Goal: Task Accomplishment & Management: Use online tool/utility

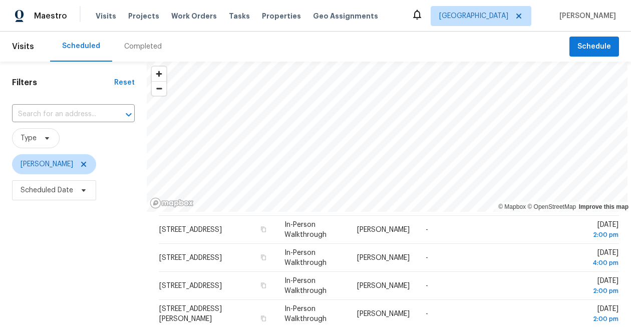
click at [230, 12] on div "Tasks" at bounding box center [239, 16] width 21 height 11
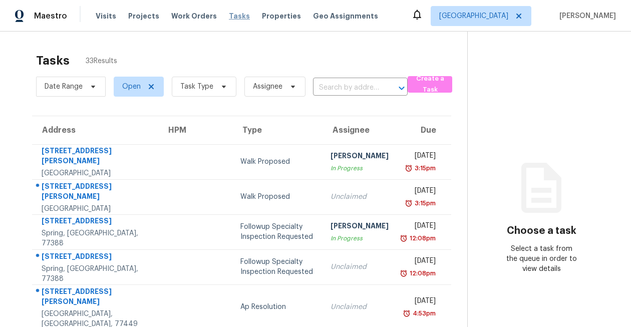
click at [229, 17] on span "Tasks" at bounding box center [239, 16] width 21 height 7
click at [97, 14] on span "Visits" at bounding box center [106, 16] width 21 height 10
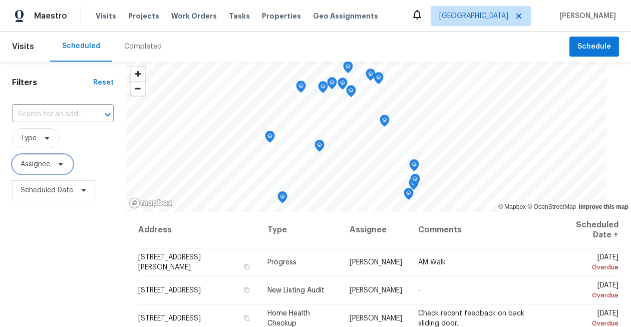
click at [40, 162] on span "Assignee" at bounding box center [36, 164] width 30 height 10
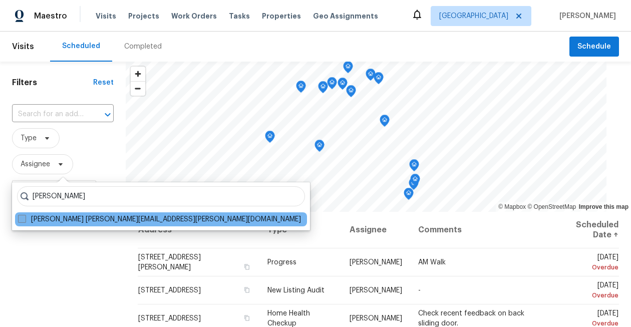
type input "navid ranjbar"
click at [24, 221] on span at bounding box center [22, 219] width 8 height 8
click at [24, 221] on input "Navid Ranjbar navid.ranjbar@opendoor.com" at bounding box center [21, 217] width 7 height 7
checkbox input "true"
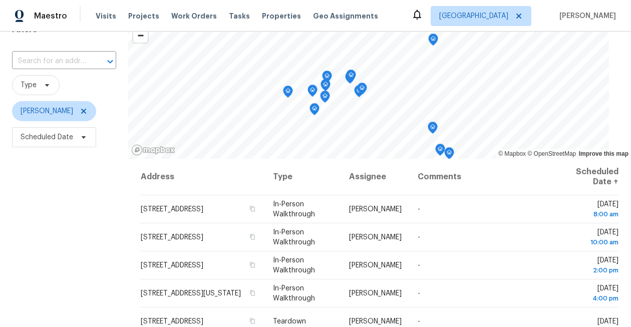
scroll to position [44, 0]
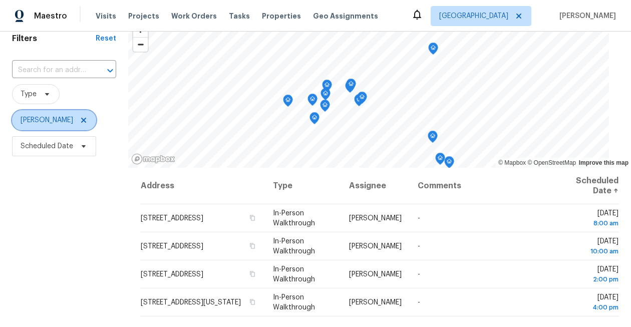
click at [80, 118] on icon at bounding box center [84, 120] width 8 height 8
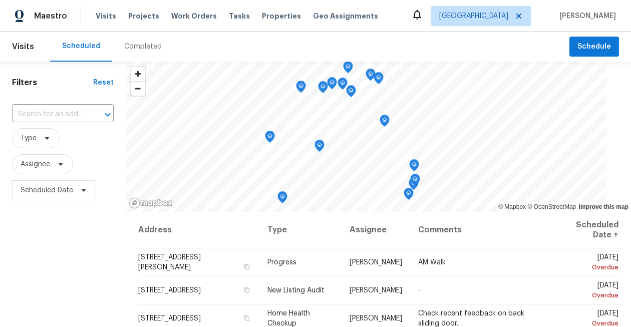
click at [229, 20] on div "Tasks" at bounding box center [239, 16] width 21 height 11
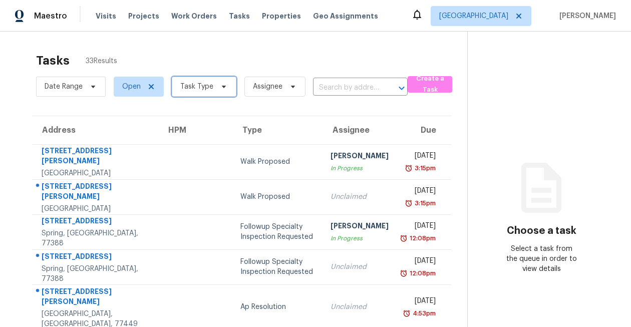
click at [202, 83] on span "Task Type" at bounding box center [196, 87] width 33 height 10
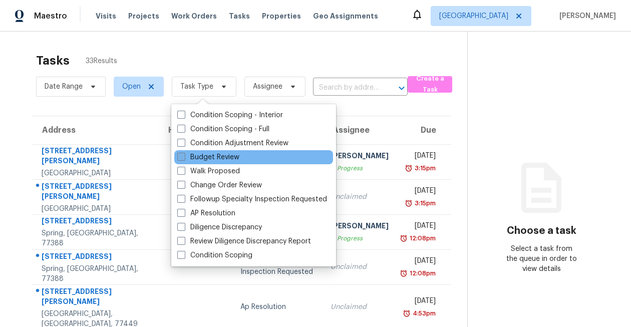
click at [183, 158] on span at bounding box center [181, 157] width 8 height 8
click at [183, 158] on input "Budget Review" at bounding box center [180, 155] width 7 height 7
checkbox input "true"
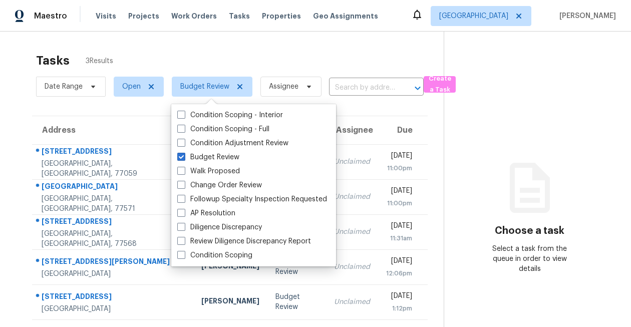
click at [18, 108] on section "Tasks 3 Results Date Range Open Budget Review Assignee ​ Create a Task Address …" at bounding box center [229, 203] width 427 height 311
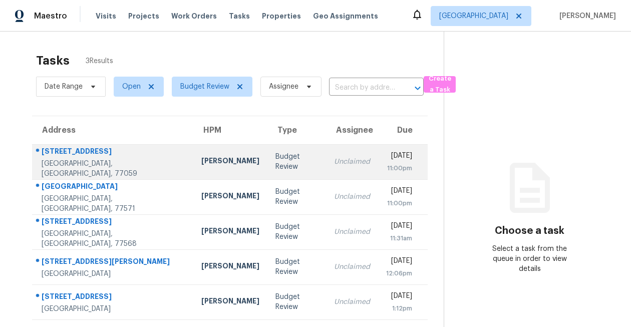
click at [95, 155] on div "4314 Cedar Ridge Trl" at bounding box center [114, 152] width 144 height 13
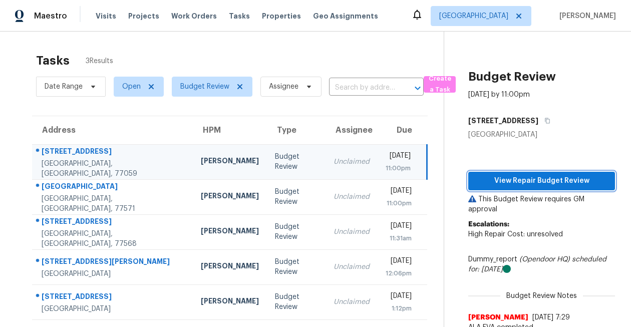
click at [546, 177] on span "View Repair Budget Review" at bounding box center [541, 181] width 131 height 13
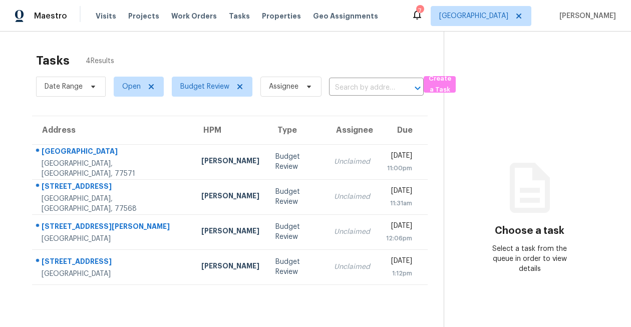
click at [423, 17] on icon at bounding box center [417, 15] width 12 height 12
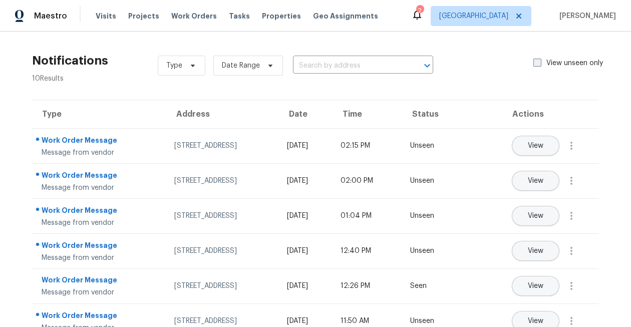
click at [538, 64] on span at bounding box center [537, 63] width 8 height 8
click at [538, 64] on input "View unseen only" at bounding box center [536, 61] width 7 height 7
checkbox input "true"
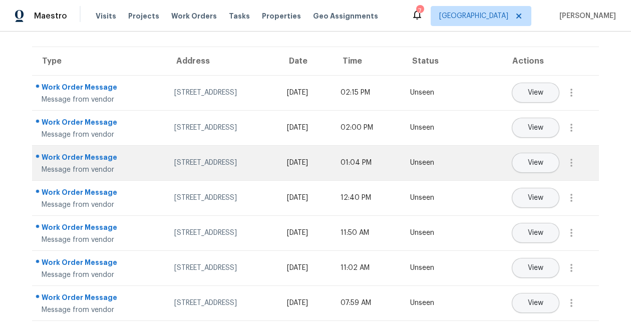
scroll to position [55, 0]
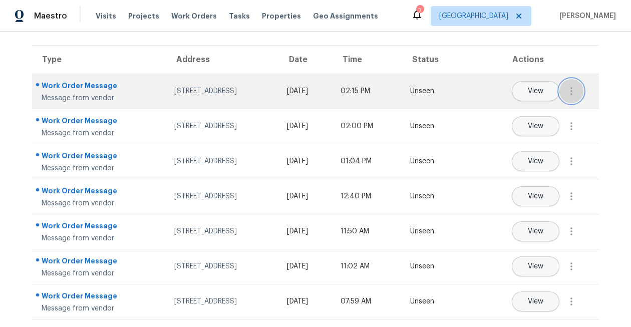
click at [570, 90] on icon "button" at bounding box center [571, 91] width 2 height 8
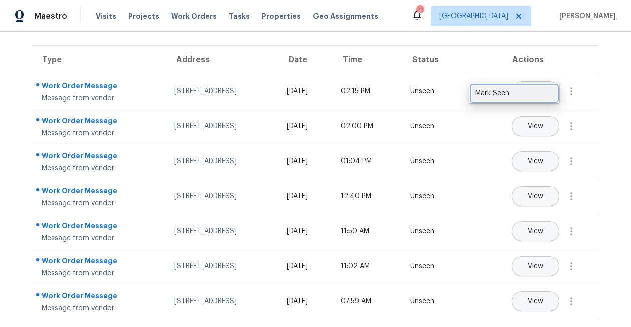
click at [545, 91] on div "Mark Seen" at bounding box center [514, 93] width 78 height 10
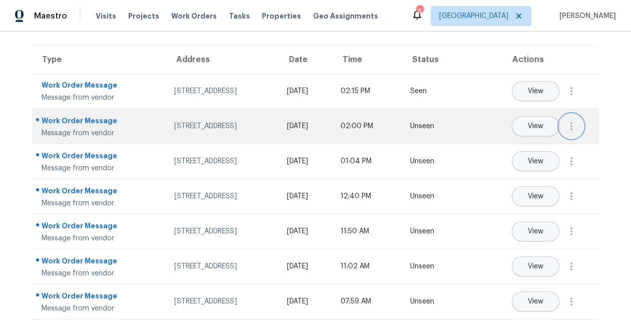
click at [570, 125] on icon "button" at bounding box center [571, 126] width 12 height 12
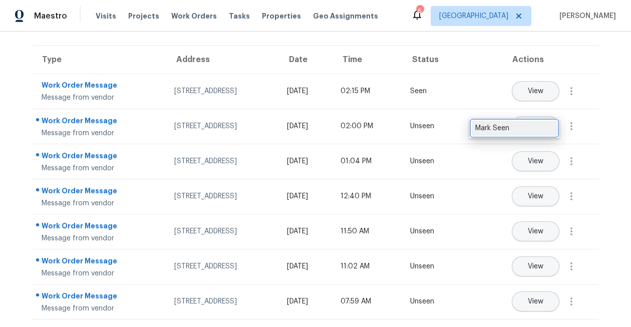
click at [548, 132] on div "Mark Seen" at bounding box center [514, 128] width 78 height 10
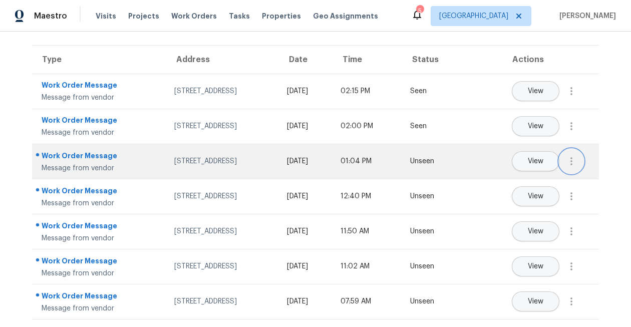
click at [572, 164] on icon "button" at bounding box center [571, 161] width 12 height 12
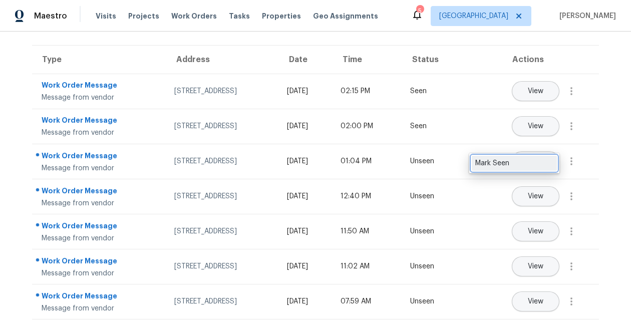
click at [548, 168] on div "Mark Seen" at bounding box center [514, 163] width 78 height 10
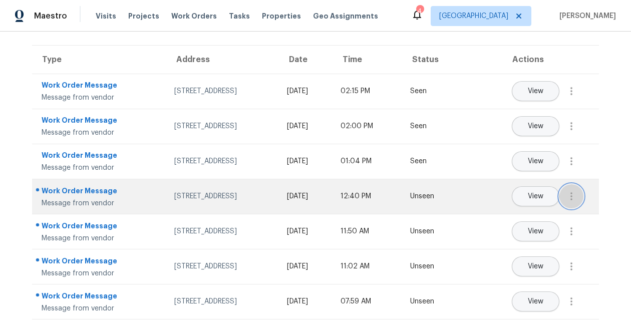
click at [572, 198] on icon "button" at bounding box center [571, 196] width 12 height 12
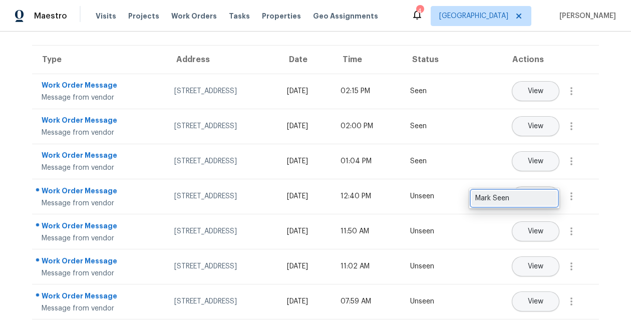
click at [532, 204] on link "Mark Seen" at bounding box center [513, 198] width 85 height 15
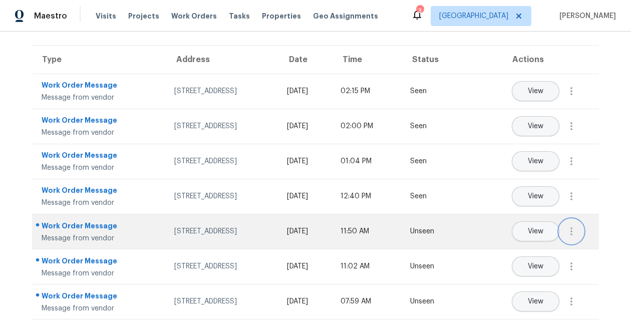
click at [572, 231] on icon "button" at bounding box center [571, 231] width 2 height 8
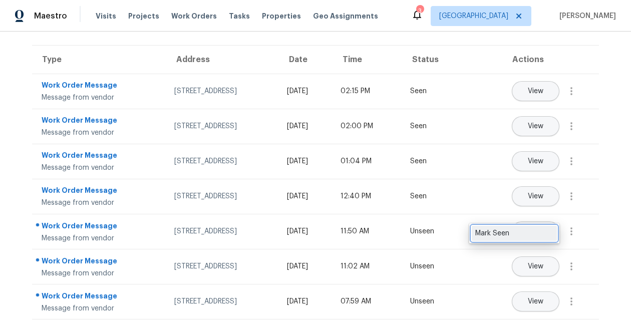
click at [543, 237] on div "Mark Seen" at bounding box center [514, 233] width 78 height 10
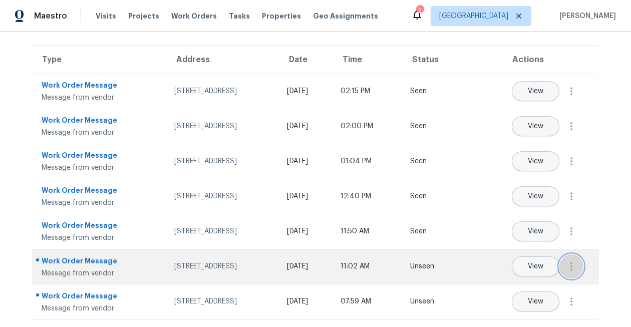
click at [572, 265] on icon "button" at bounding box center [571, 266] width 2 height 8
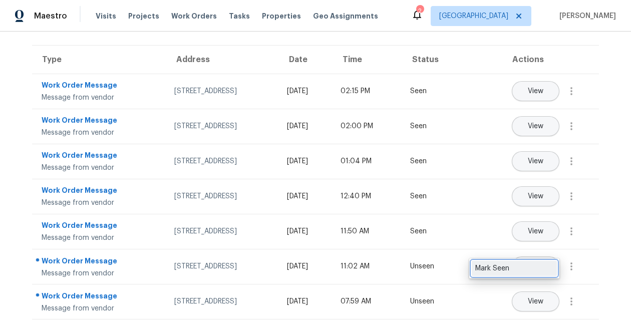
click at [540, 267] on div "Mark Seen" at bounding box center [514, 268] width 78 height 10
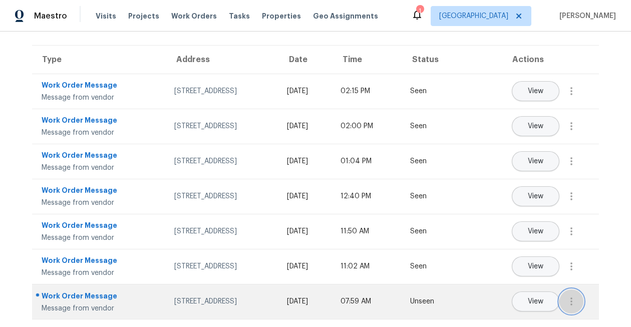
click at [573, 299] on icon "button" at bounding box center [571, 301] width 12 height 12
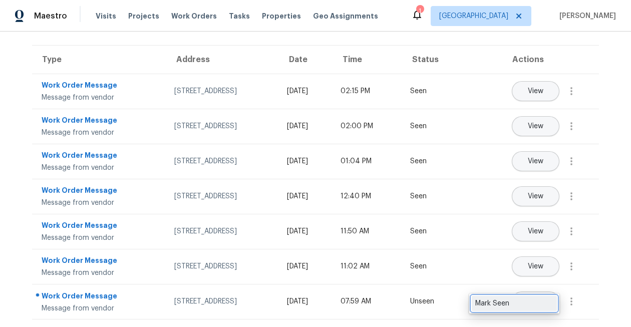
click at [538, 305] on div "Mark Seen" at bounding box center [514, 303] width 78 height 10
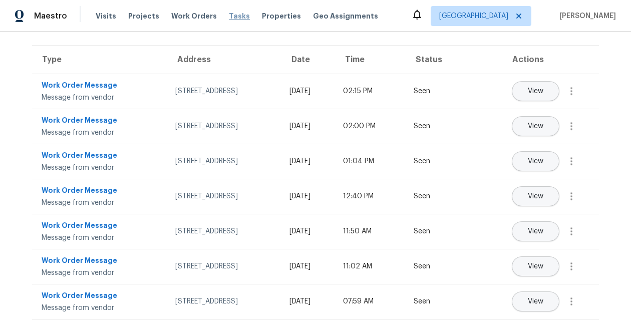
click at [230, 15] on span "Tasks" at bounding box center [239, 16] width 21 height 7
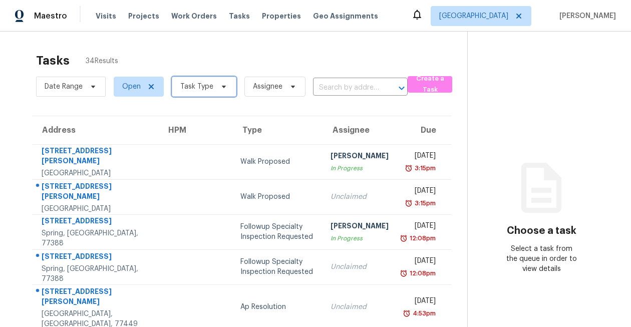
click at [198, 86] on span "Task Type" at bounding box center [196, 87] width 33 height 10
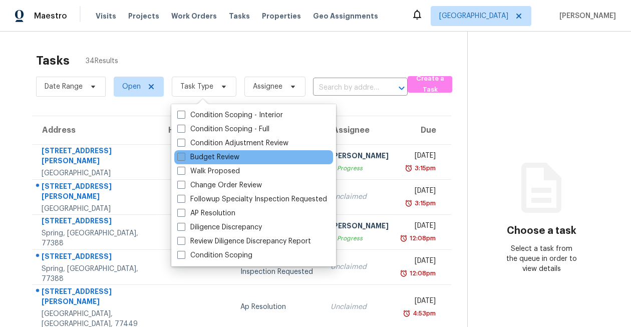
click at [206, 155] on label "Budget Review" at bounding box center [208, 157] width 62 height 10
click at [184, 155] on input "Budget Review" at bounding box center [180, 155] width 7 height 7
checkbox input "true"
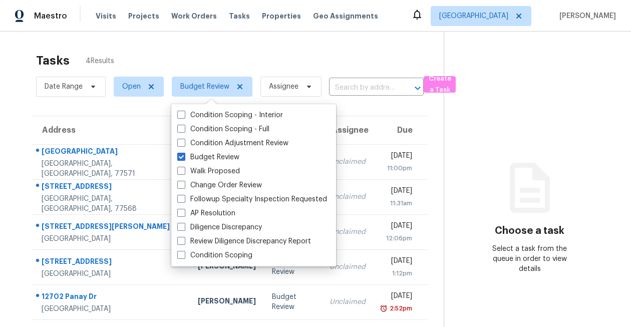
click at [234, 48] on div "Tasks 4 Results" at bounding box center [239, 61] width 407 height 26
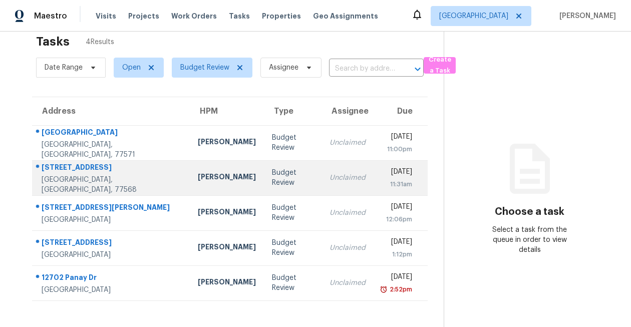
scroll to position [32, 0]
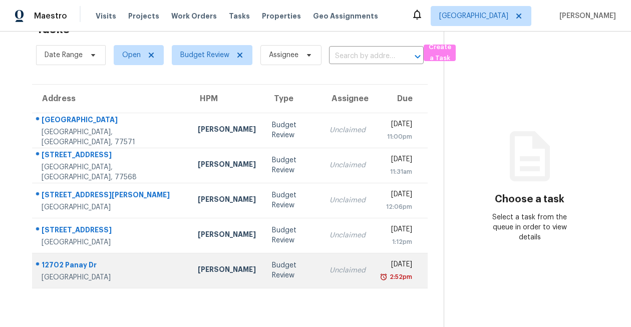
click at [124, 273] on td "12702 Panay Dr Houston, TX, 77048" at bounding box center [111, 270] width 158 height 35
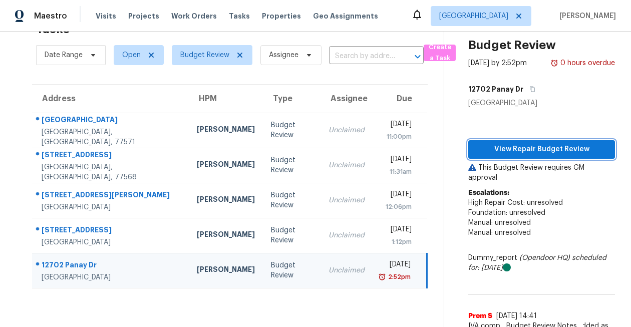
click at [524, 156] on span "View Repair Budget Review" at bounding box center [541, 149] width 131 height 13
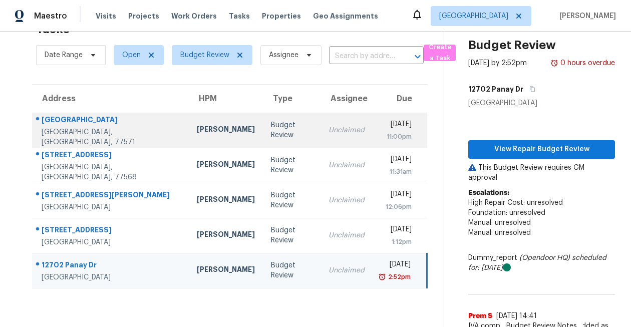
click at [82, 122] on div "434 Bay Grove Ln" at bounding box center [111, 121] width 139 height 13
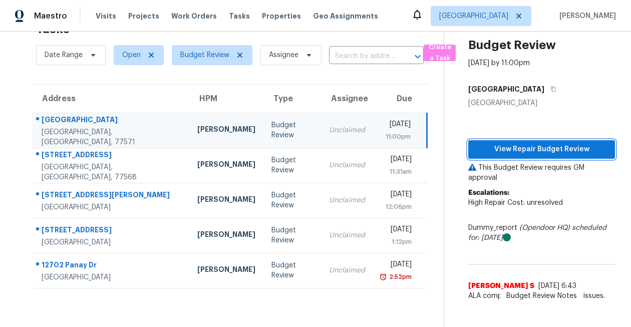
click at [546, 148] on span "View Repair Budget Review" at bounding box center [541, 149] width 131 height 13
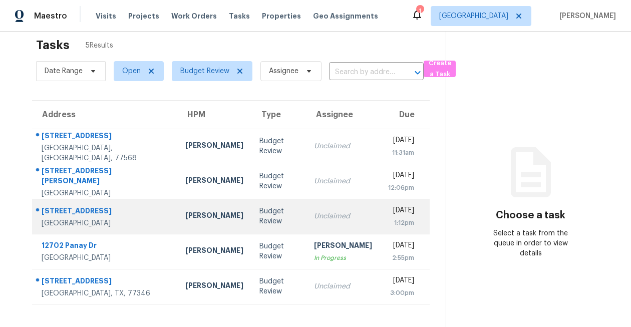
scroll to position [32, 0]
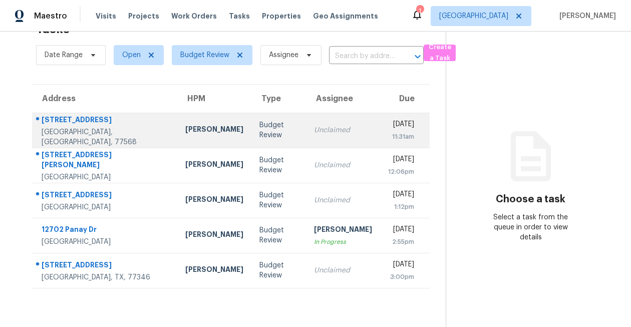
click at [76, 126] on div "1704 Dalian St" at bounding box center [106, 121] width 128 height 13
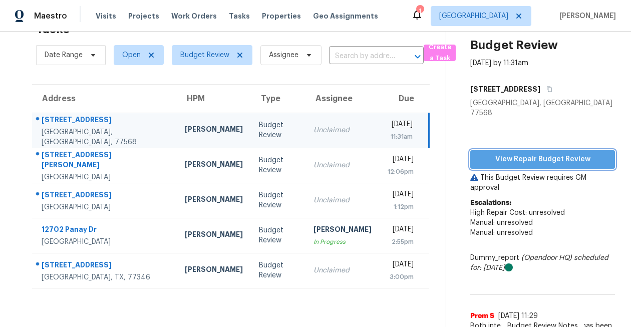
click at [499, 153] on span "View Repair Budget Review" at bounding box center [542, 159] width 129 height 13
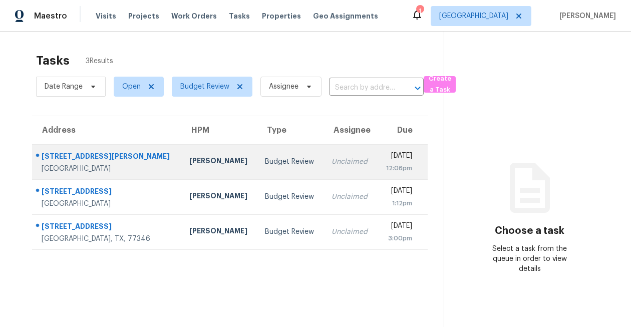
click at [72, 158] on div "[STREET_ADDRESS][PERSON_NAME]" at bounding box center [108, 157] width 132 height 13
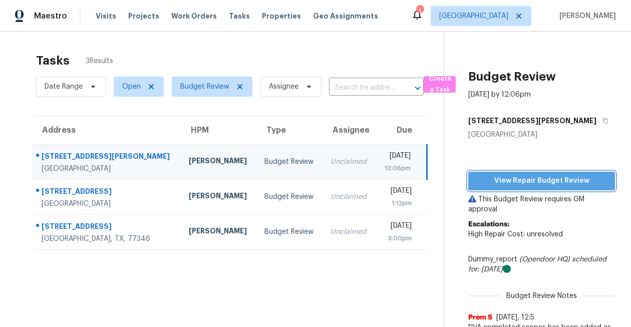
click at [558, 176] on span "View Repair Budget Review" at bounding box center [541, 181] width 131 height 13
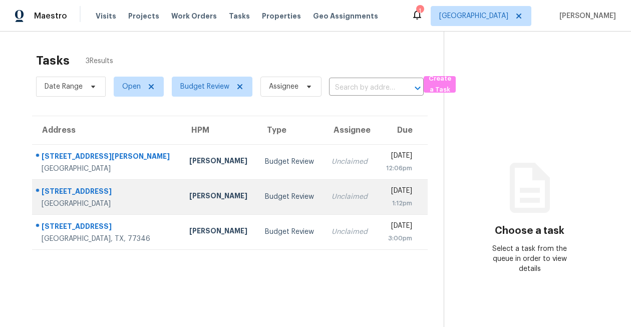
click at [87, 192] on div "[STREET_ADDRESS]" at bounding box center [108, 192] width 132 height 13
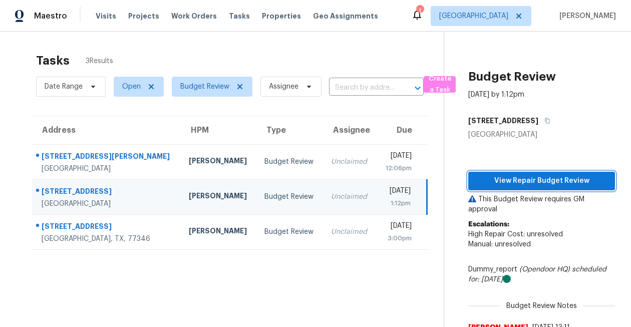
click at [516, 183] on span "View Repair Budget Review" at bounding box center [541, 181] width 131 height 13
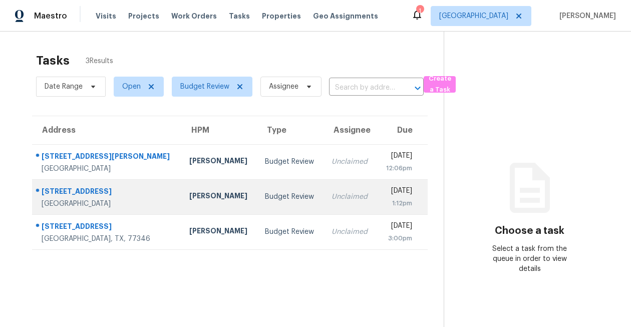
click at [79, 195] on div "[STREET_ADDRESS]" at bounding box center [108, 192] width 132 height 13
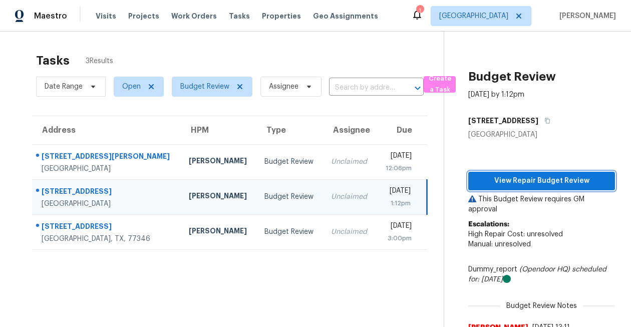
click at [509, 177] on span "View Repair Budget Review" at bounding box center [541, 181] width 131 height 13
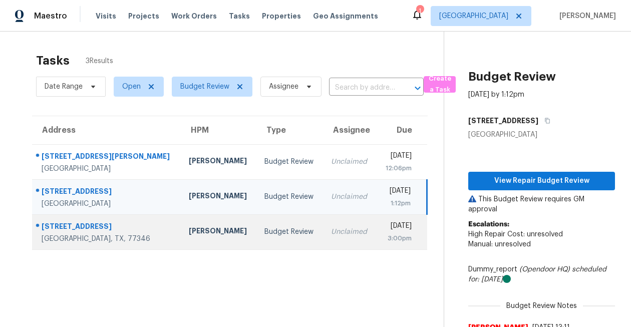
click at [98, 229] on div "13026 Clover Creek Point Ln" at bounding box center [107, 227] width 131 height 13
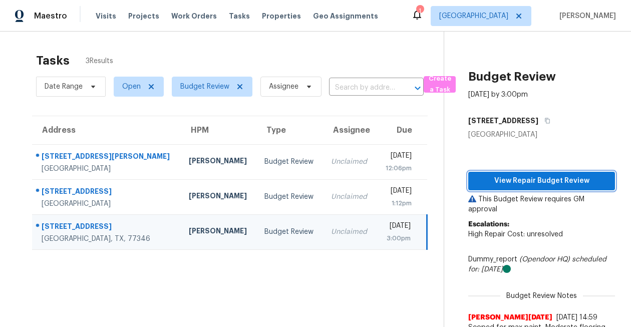
click at [507, 185] on span "View Repair Budget Review" at bounding box center [541, 181] width 131 height 13
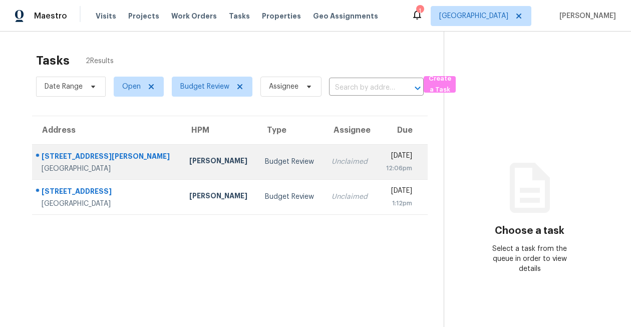
click at [88, 156] on div "[STREET_ADDRESS][PERSON_NAME]" at bounding box center [108, 157] width 132 height 13
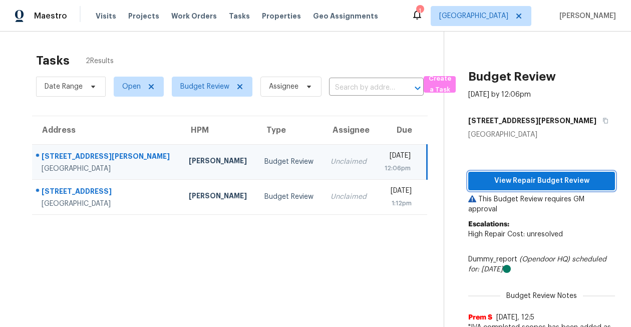
click at [551, 181] on span "View Repair Budget Review" at bounding box center [541, 181] width 131 height 13
